Goal: Task Accomplishment & Management: Manage account settings

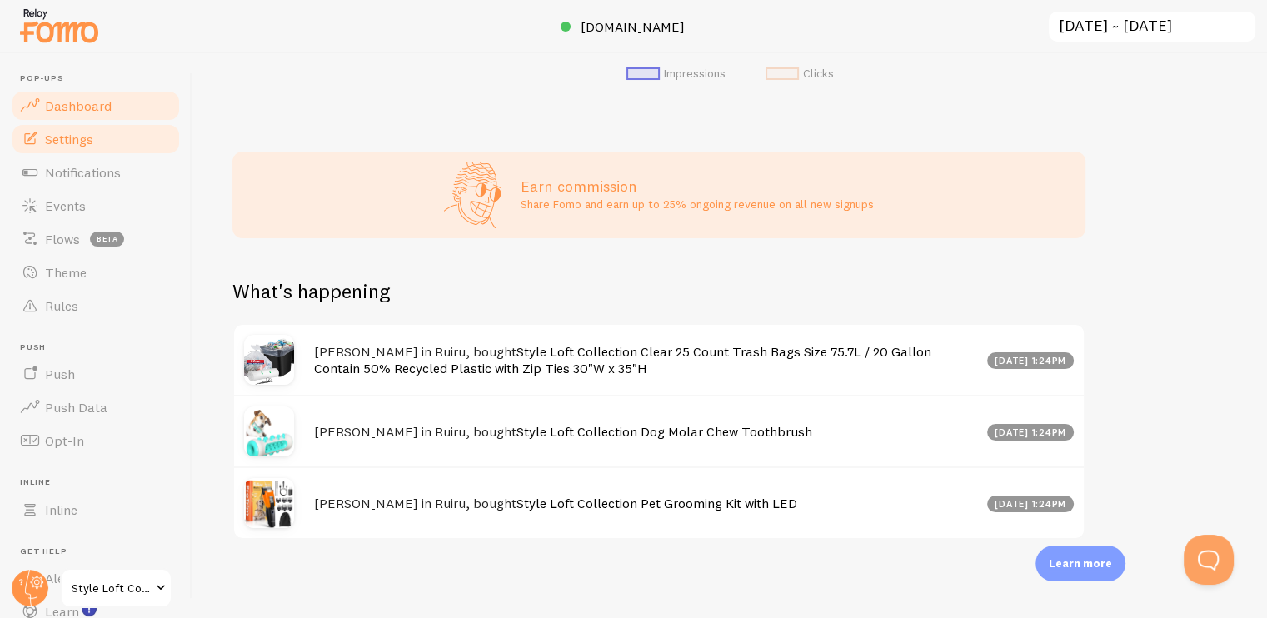
click at [86, 138] on span "Settings" at bounding box center [69, 139] width 48 height 17
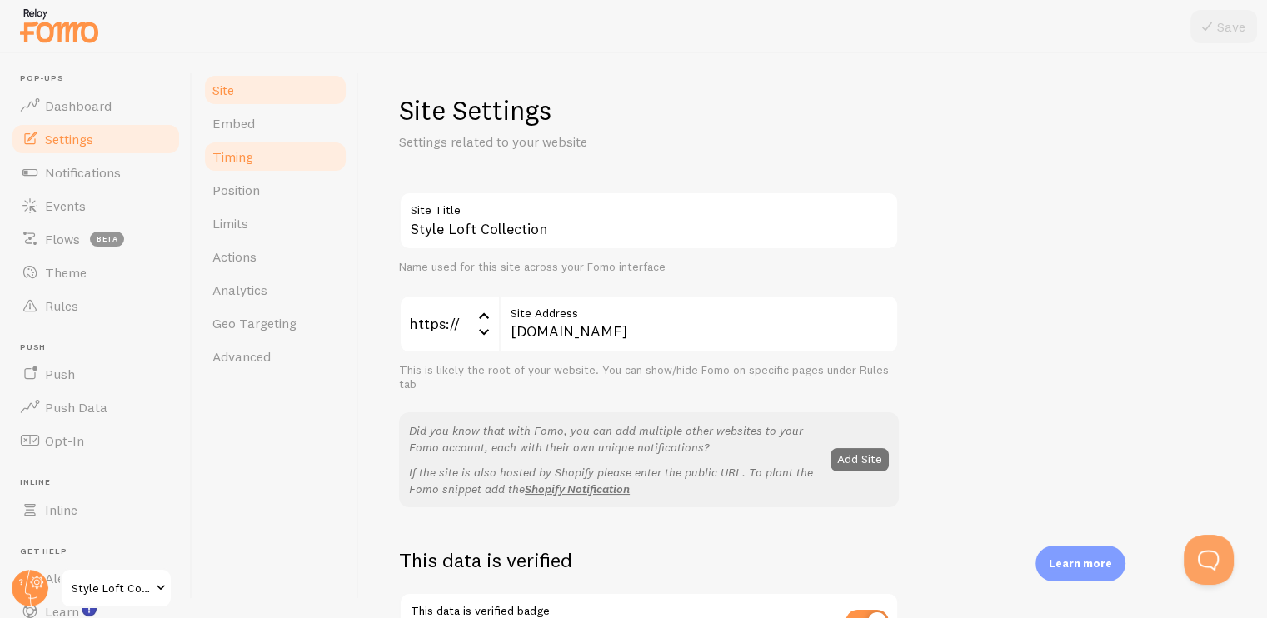
click at [234, 148] on span "Timing" at bounding box center [232, 156] width 41 height 17
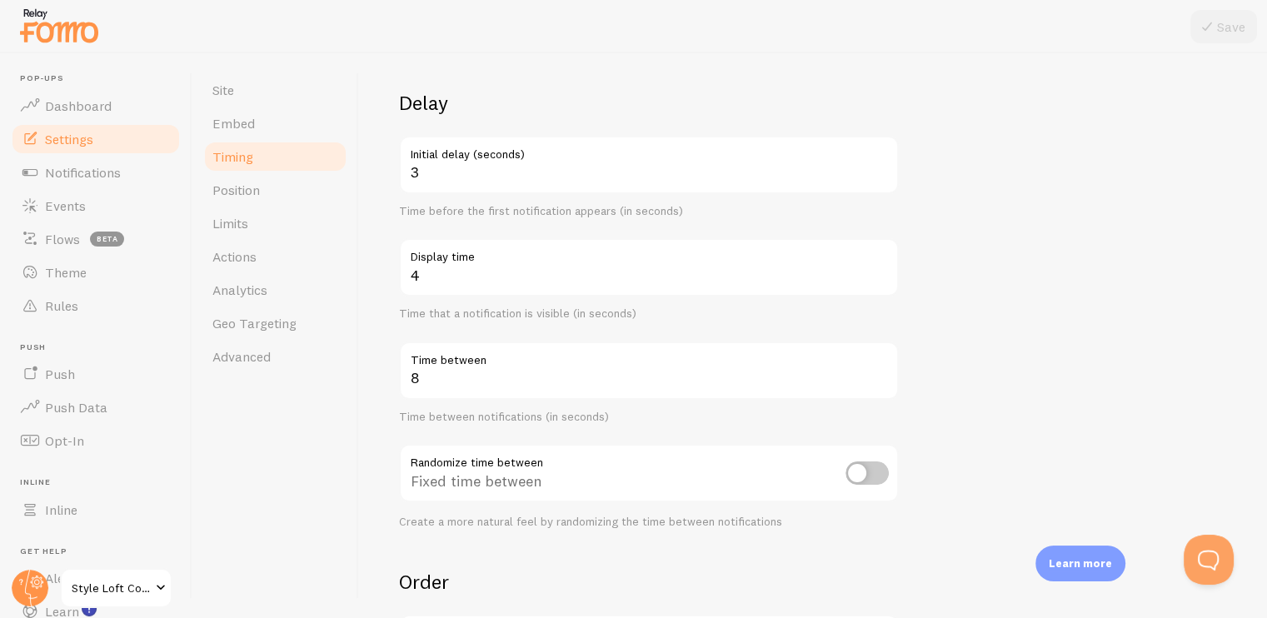
scroll to position [102, 0]
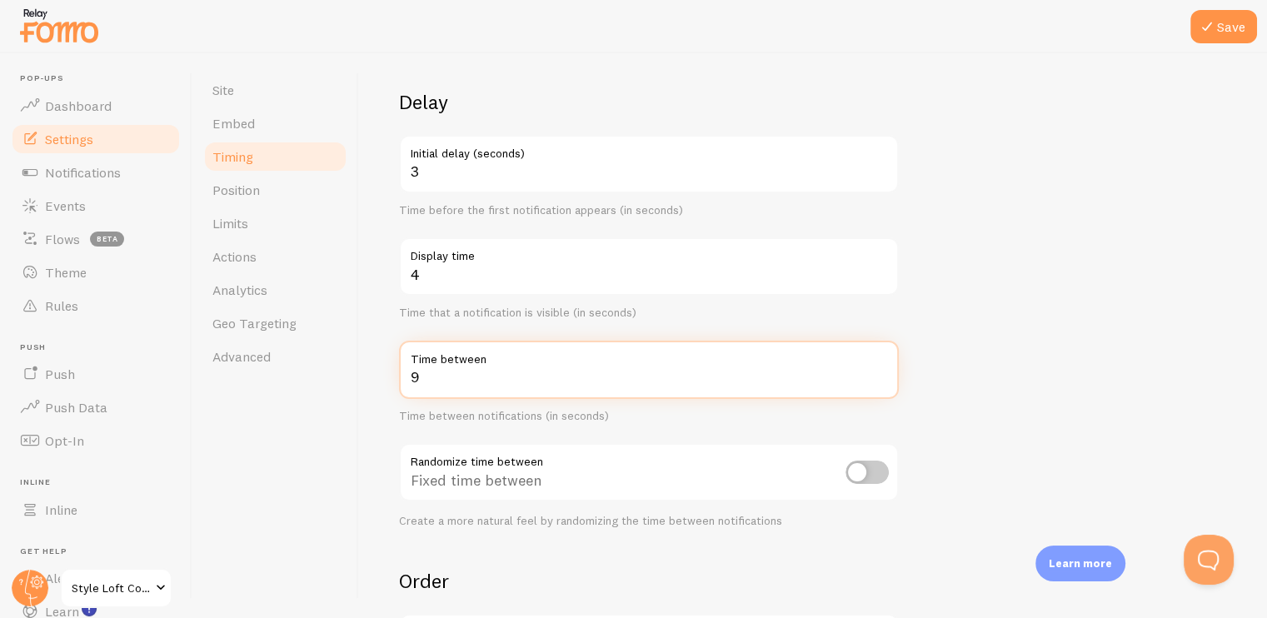
click at [882, 372] on input "9" at bounding box center [649, 370] width 500 height 58
click at [882, 372] on input "10" at bounding box center [649, 370] width 500 height 58
click at [882, 372] on input "11" at bounding box center [649, 370] width 500 height 58
click at [882, 372] on input "12" at bounding box center [649, 370] width 500 height 58
click at [882, 372] on input "13" at bounding box center [649, 370] width 500 height 58
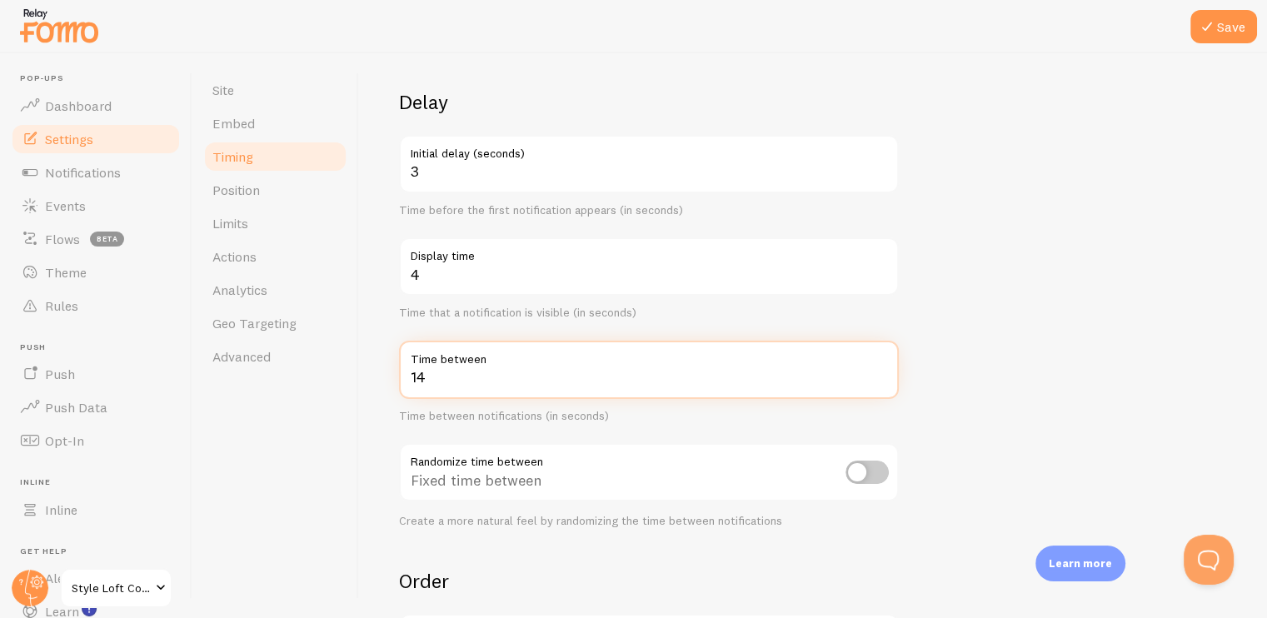
click at [882, 372] on input "14" at bounding box center [649, 370] width 500 height 58
type input "15"
click at [882, 372] on input "15" at bounding box center [649, 370] width 500 height 58
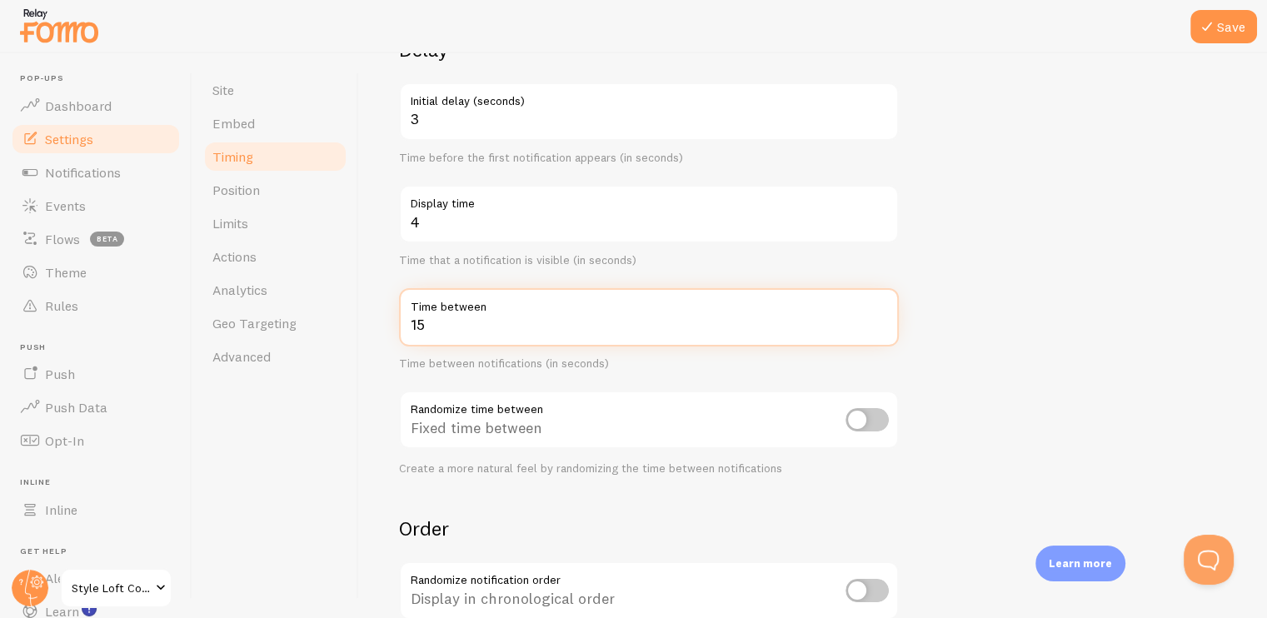
scroll to position [158, 0]
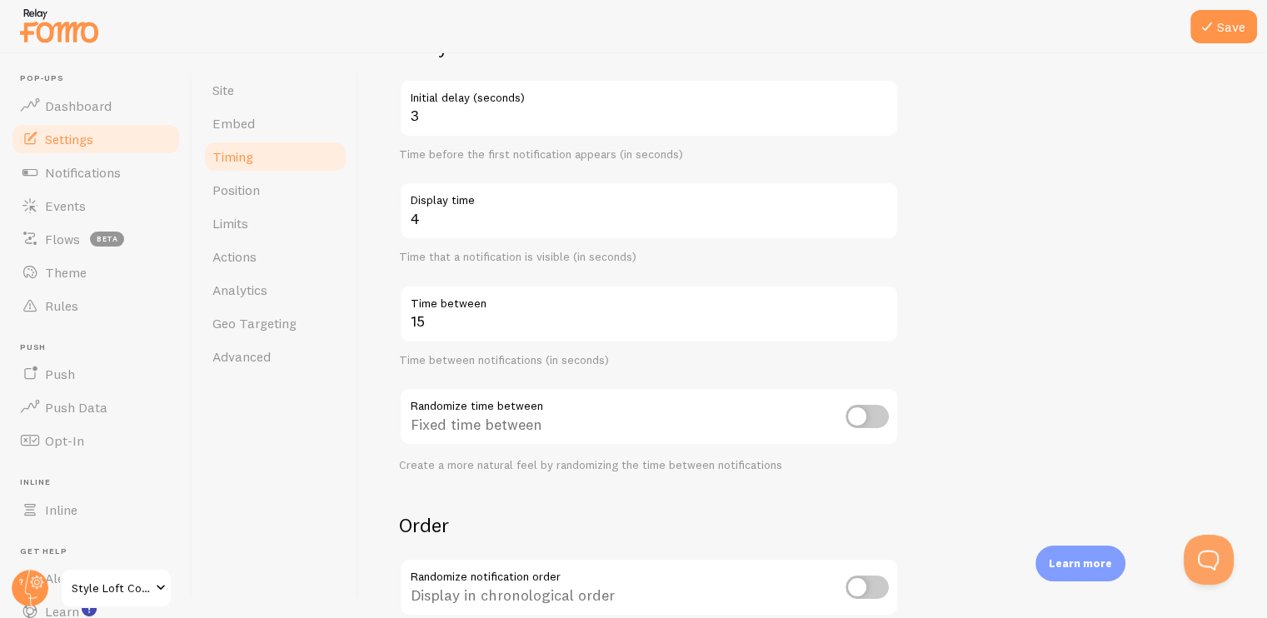
click at [873, 417] on input "checkbox" at bounding box center [867, 416] width 43 height 23
checkbox input "true"
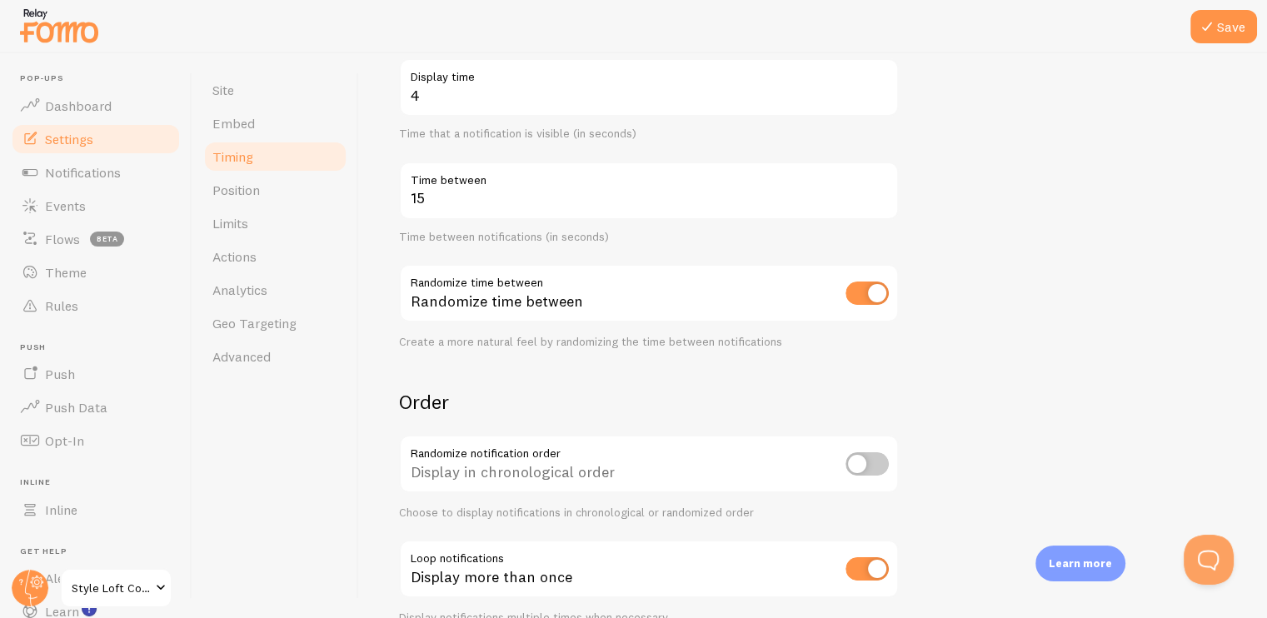
scroll to position [318, 0]
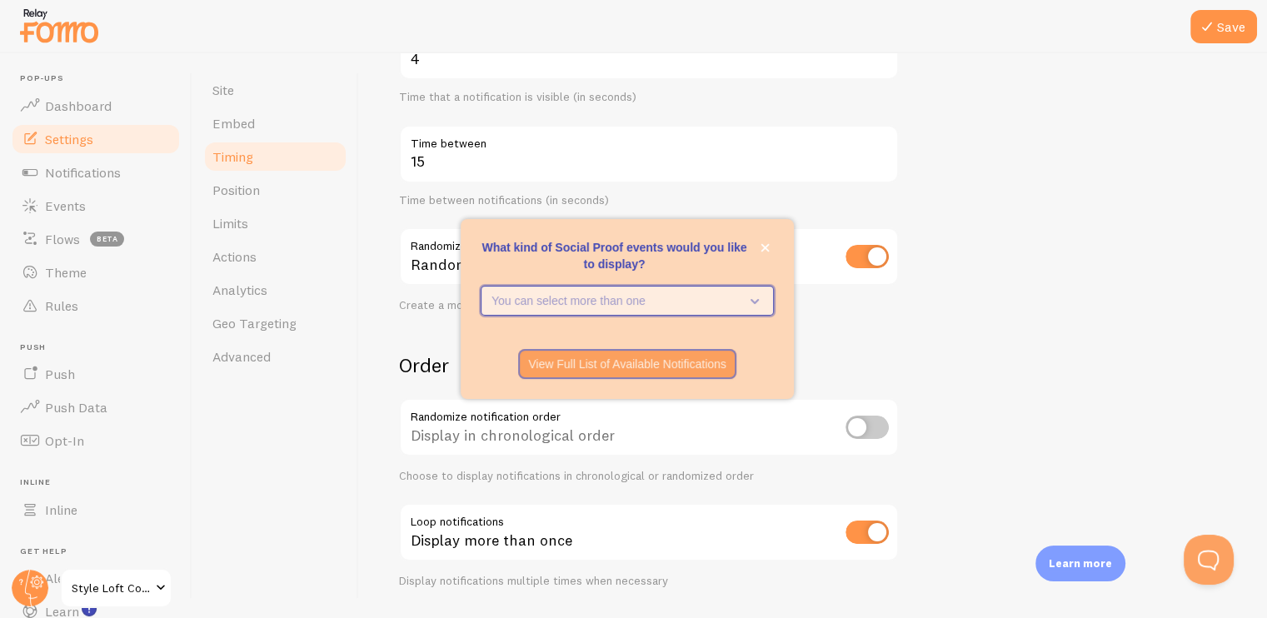
click at [756, 301] on icon "What kind of Social Proof events would you like to display?" at bounding box center [755, 301] width 8 height 5
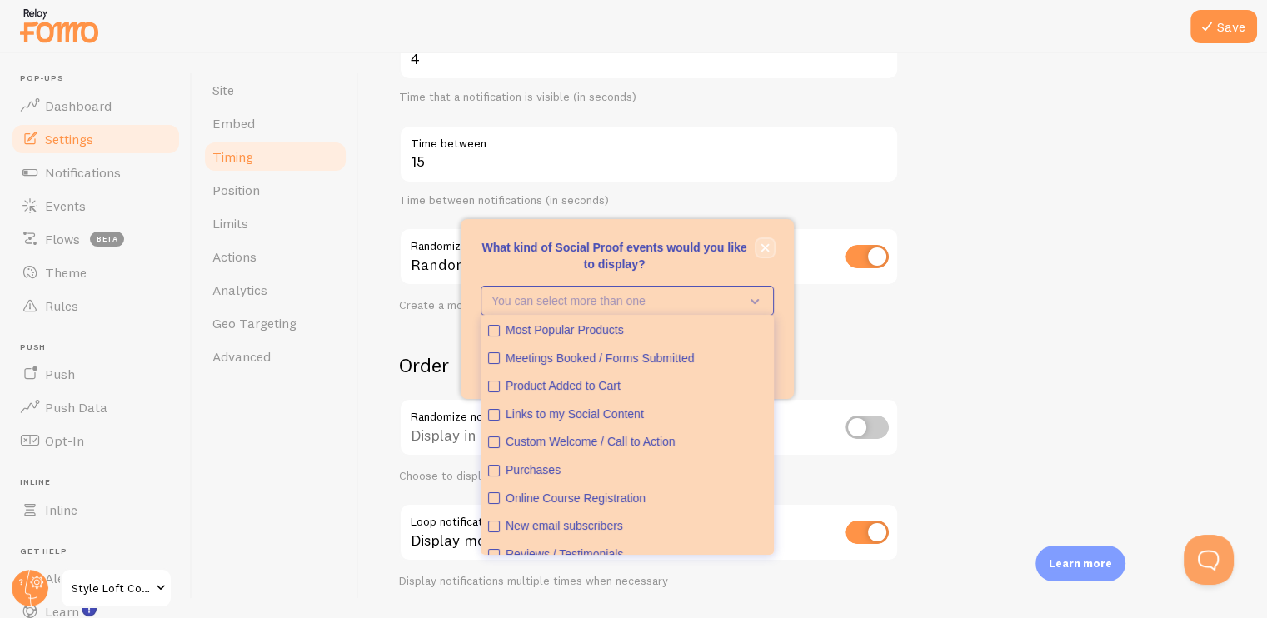
click at [766, 246] on icon "close," at bounding box center [765, 248] width 8 height 8
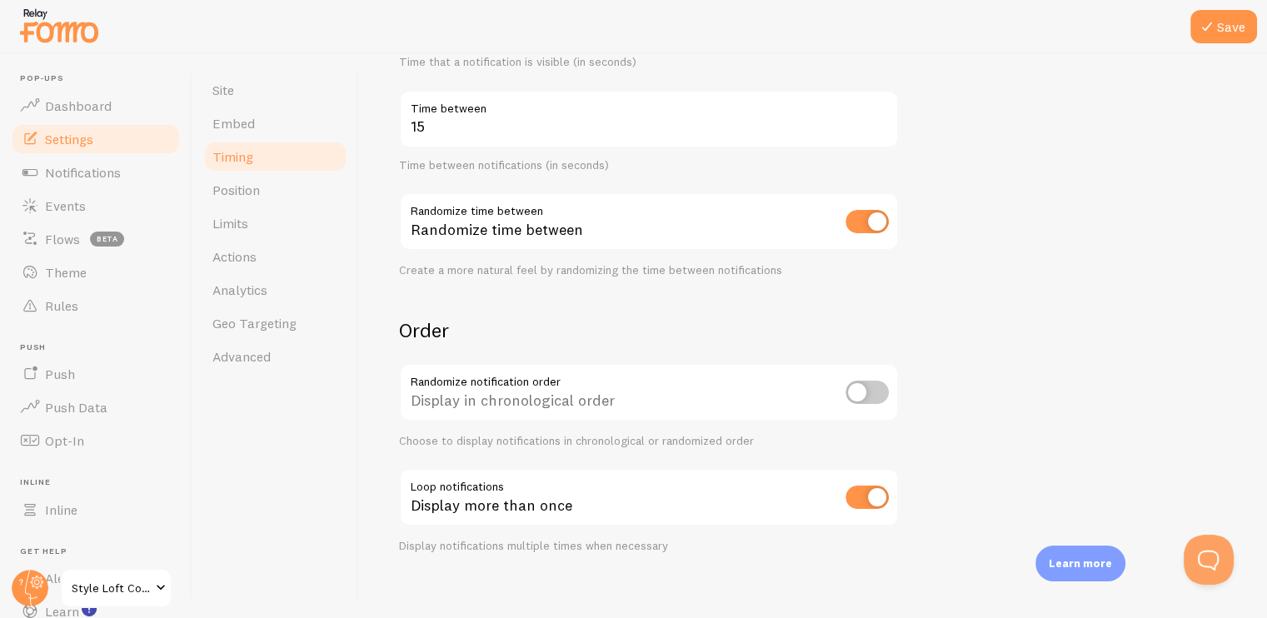
scroll to position [366, 0]
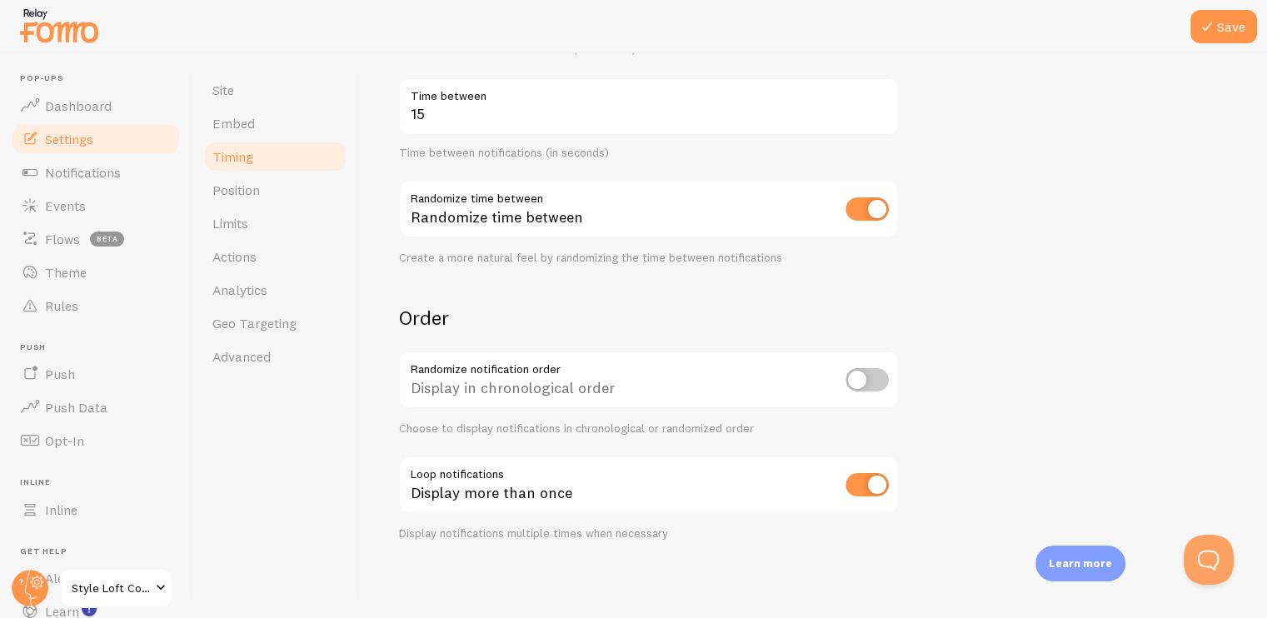
click at [866, 482] on input "checkbox" at bounding box center [867, 484] width 43 height 23
click at [860, 473] on input "checkbox" at bounding box center [867, 484] width 43 height 23
checkbox input "false"
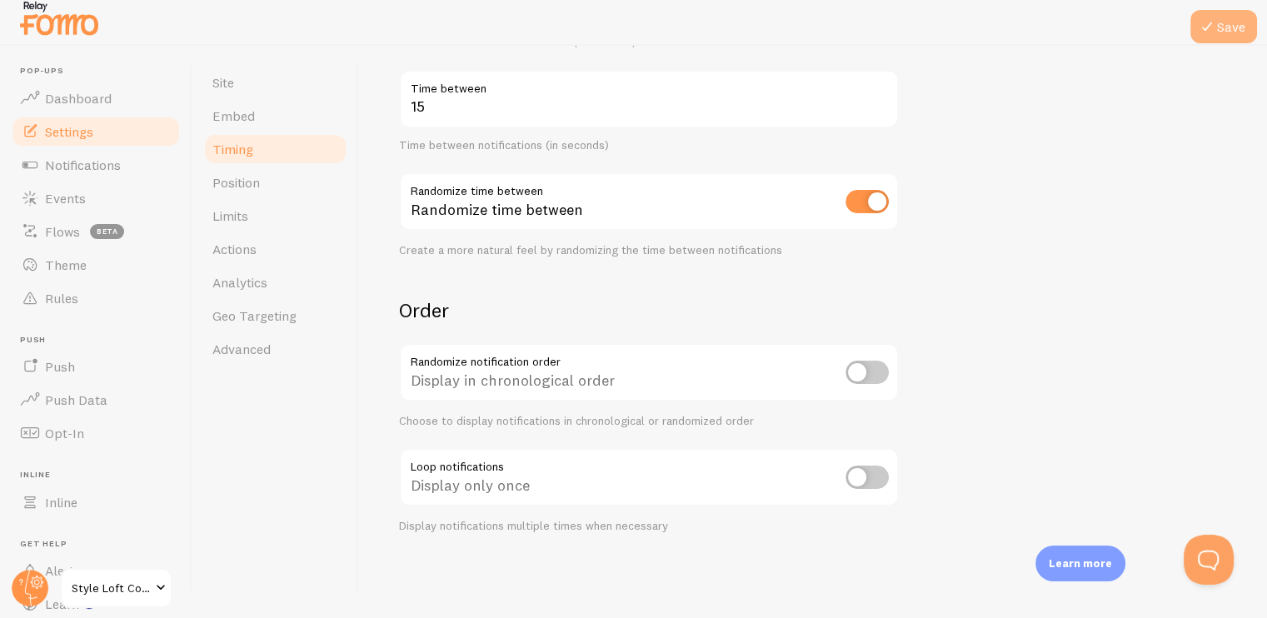
click at [1218, 41] on button "Save" at bounding box center [1223, 26] width 67 height 33
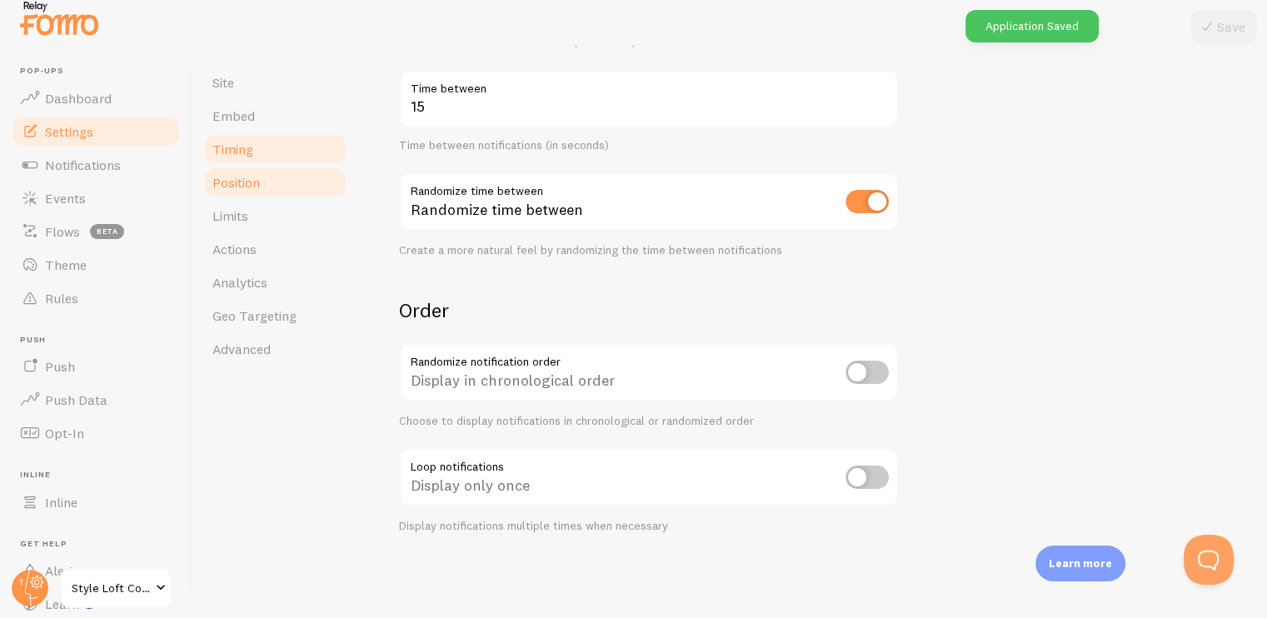
click at [287, 187] on link "Position" at bounding box center [275, 182] width 146 height 33
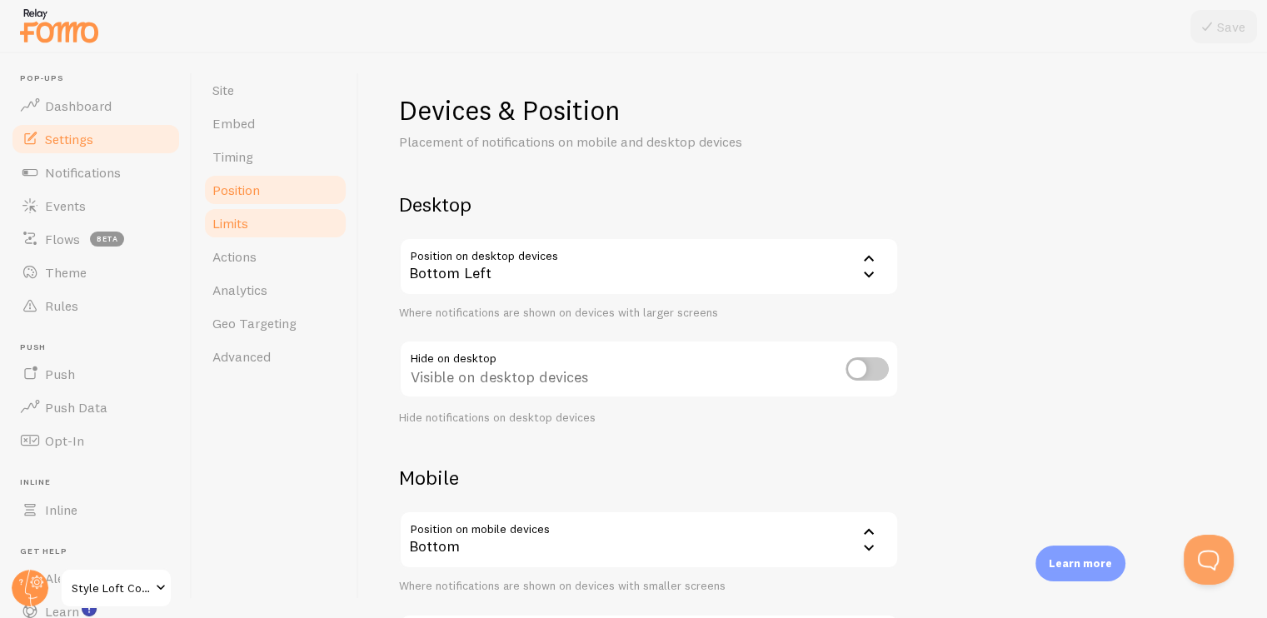
click at [290, 216] on link "Limits" at bounding box center [275, 223] width 146 height 33
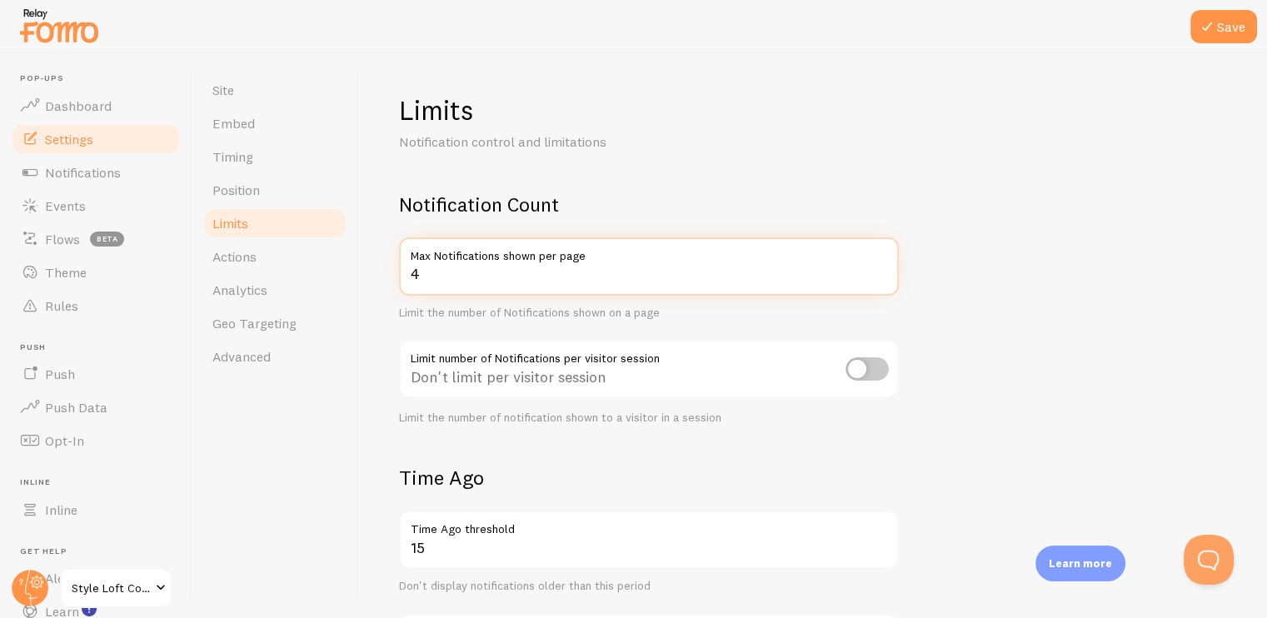
click at [880, 276] on input "4" at bounding box center [649, 266] width 500 height 58
click at [880, 276] on input "3" at bounding box center [649, 266] width 500 height 58
type input "2"
click at [880, 276] on input "2" at bounding box center [649, 266] width 500 height 58
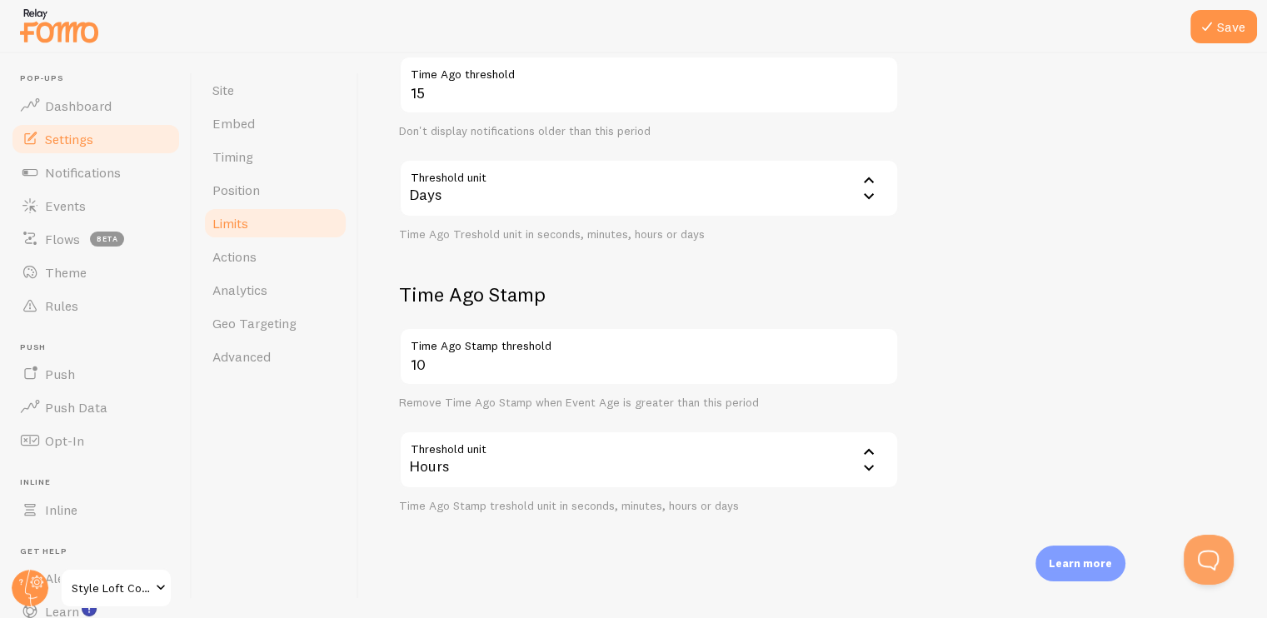
scroll to position [460, 0]
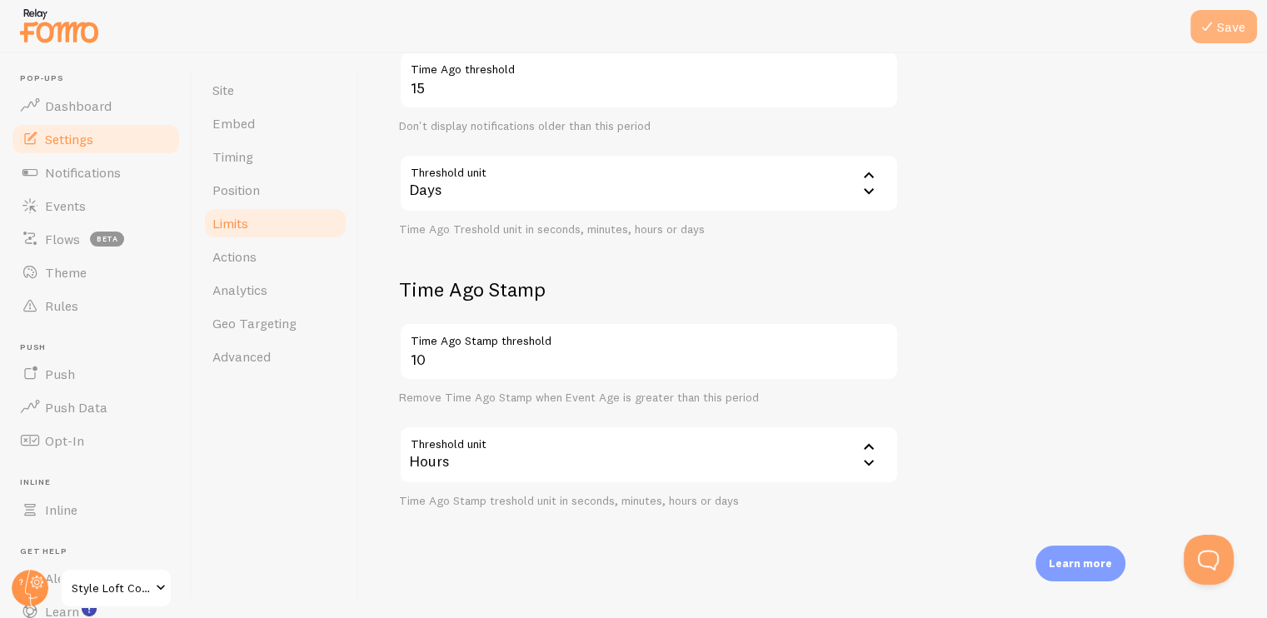
click at [1220, 32] on button "Save" at bounding box center [1223, 26] width 67 height 33
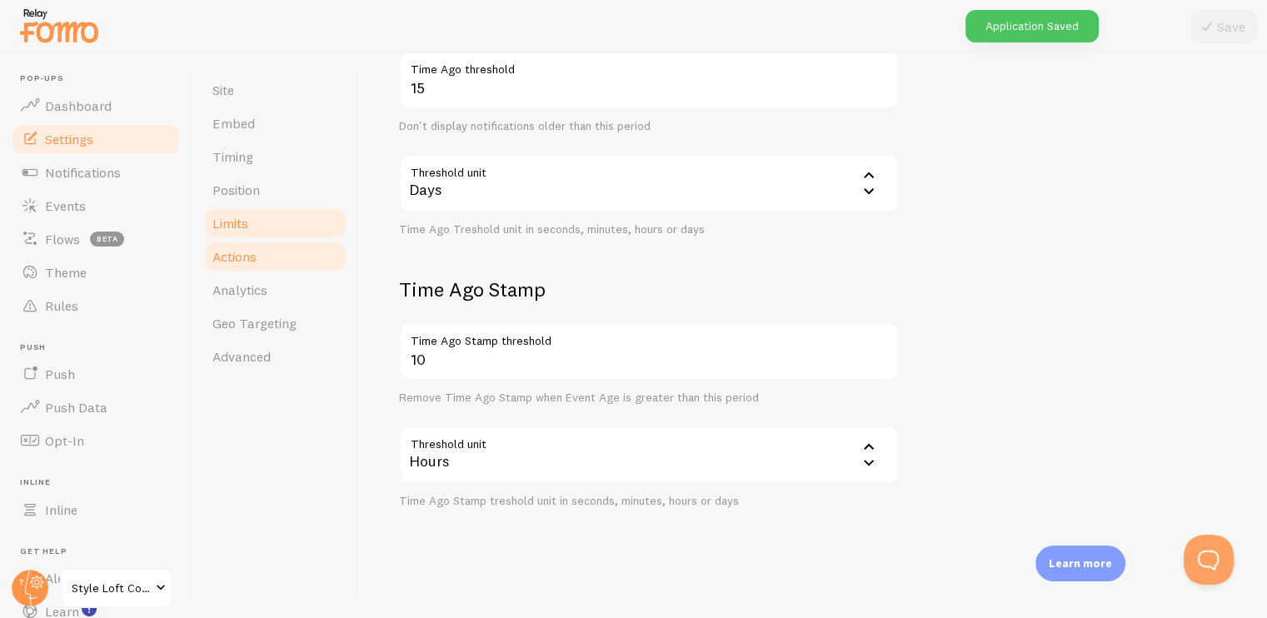
click at [297, 249] on link "Actions" at bounding box center [275, 256] width 146 height 33
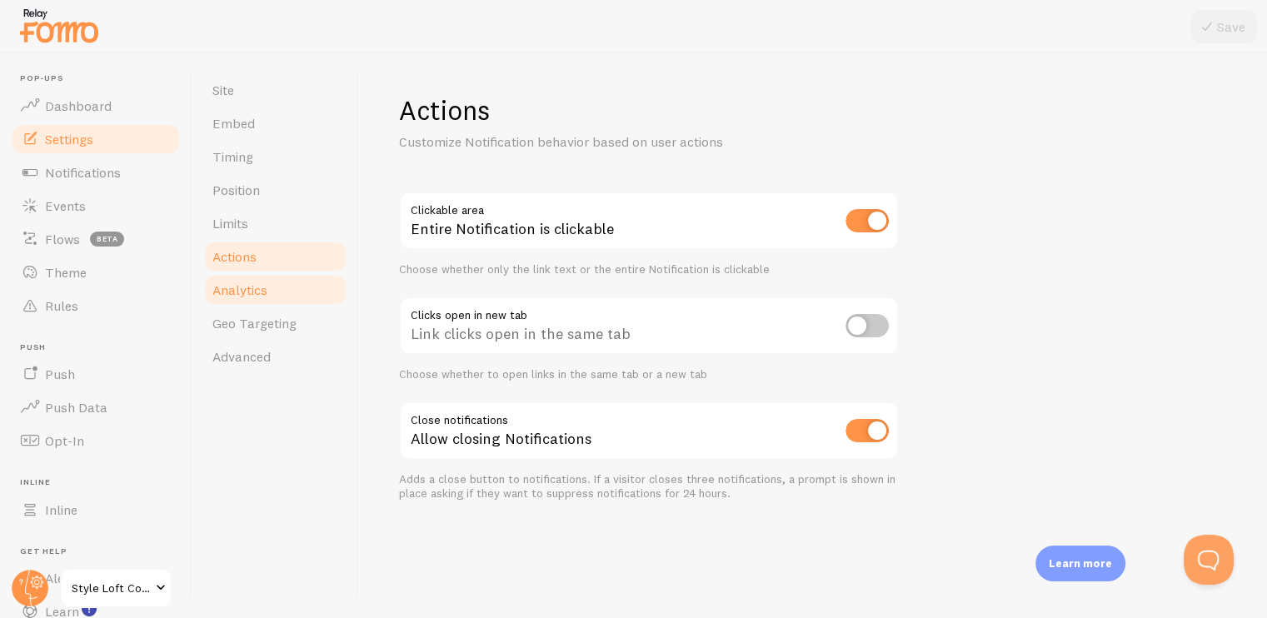
click at [292, 293] on link "Analytics" at bounding box center [275, 289] width 146 height 33
